Goal: Navigation & Orientation: Find specific page/section

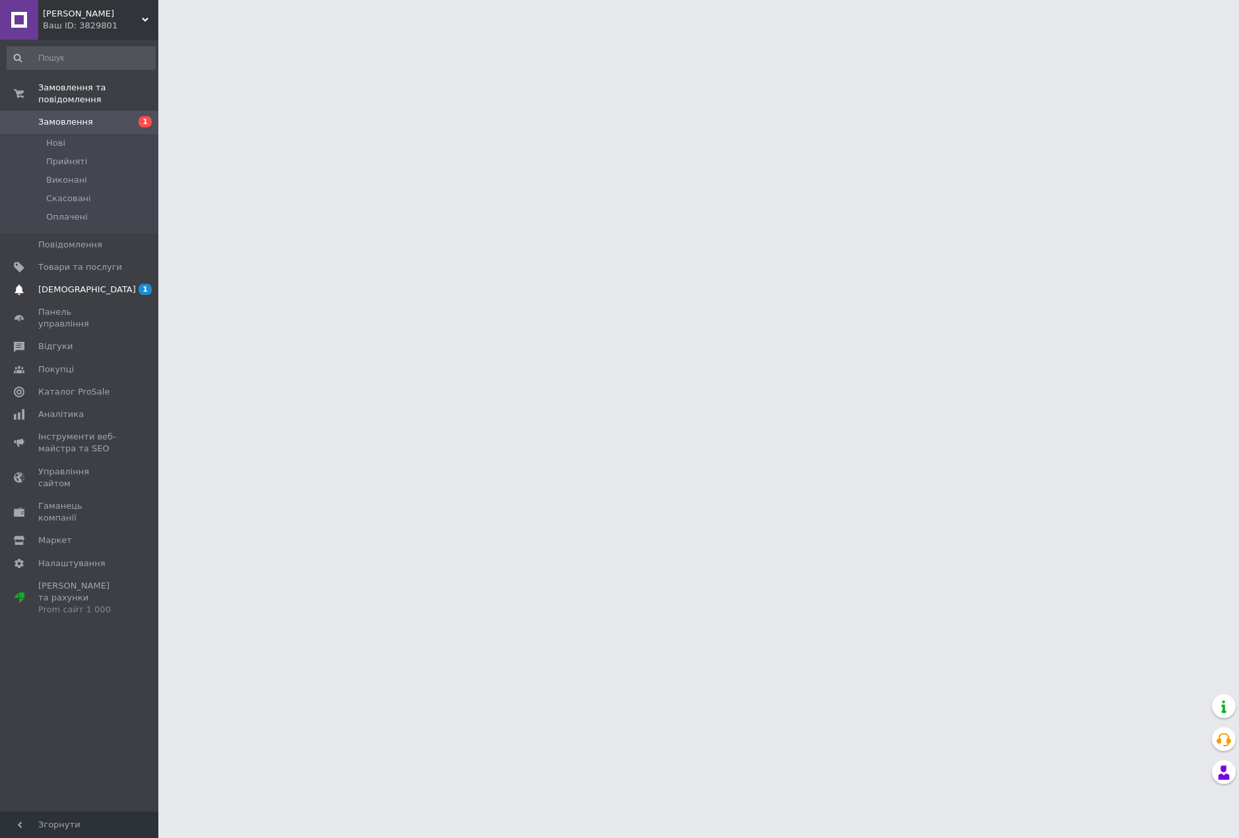
click at [121, 278] on link "[DEMOGRAPHIC_DATA] 1 0" at bounding box center [81, 289] width 162 height 22
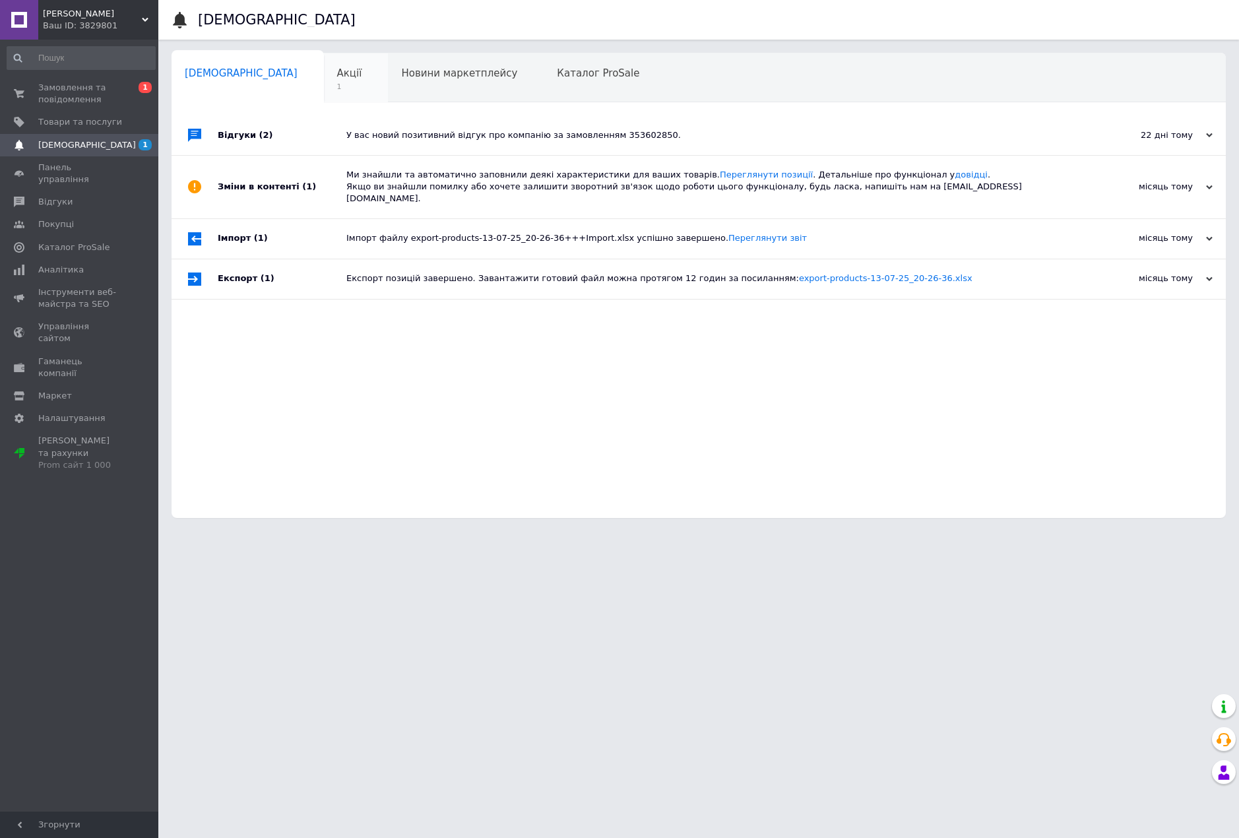
click at [337, 75] on span "Акції" at bounding box center [349, 73] width 25 height 12
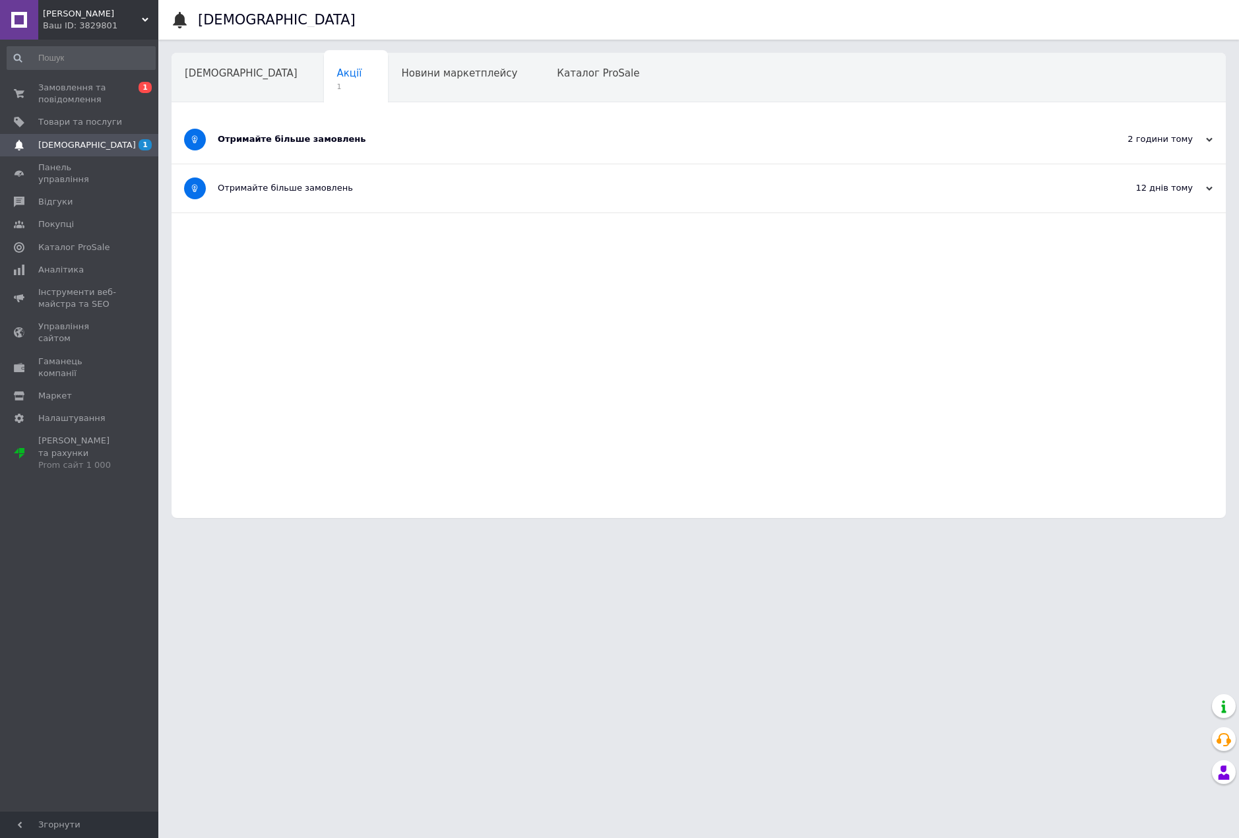
click at [319, 137] on div "Отримайте більше замовлень" at bounding box center [649, 139] width 863 height 12
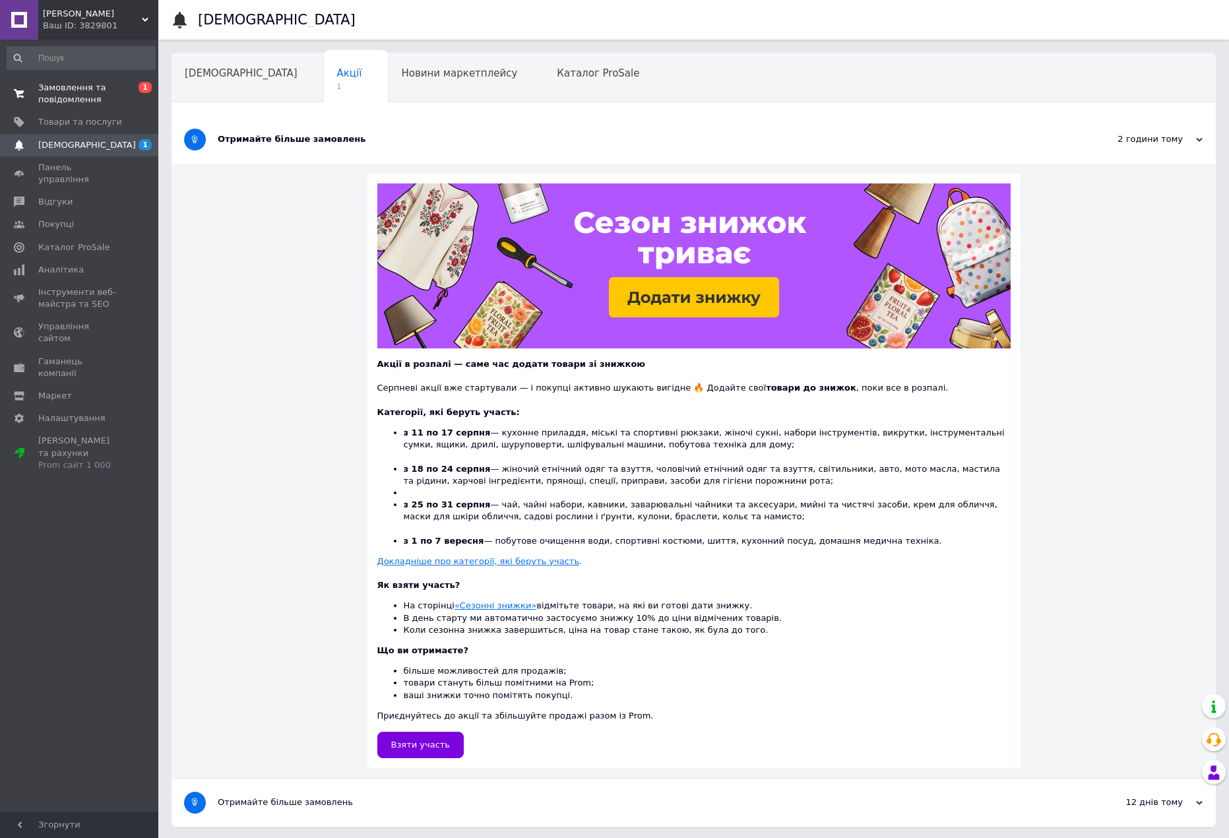
click at [95, 90] on span "Замовлення та повідомлення" at bounding box center [80, 94] width 84 height 24
